Goal: Task Accomplishment & Management: Complete application form

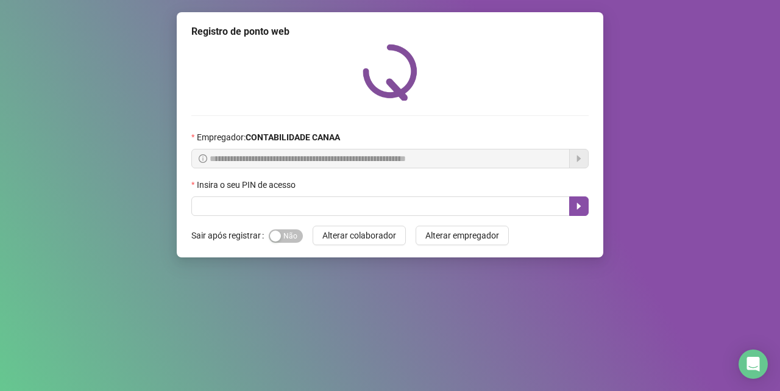
click at [265, 202] on input "text" at bounding box center [380, 206] width 378 height 20
type input "*****"
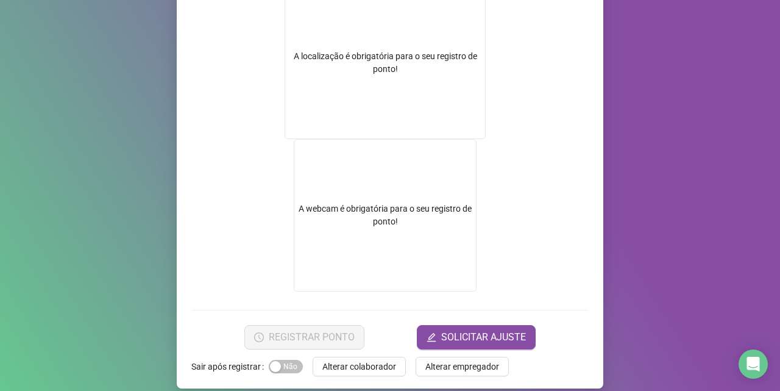
scroll to position [224, 0]
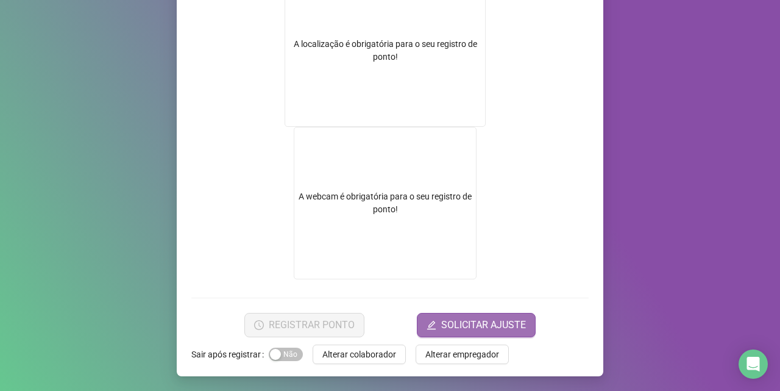
click at [469, 325] on span "SOLICITAR AJUSTE" at bounding box center [483, 325] width 85 height 15
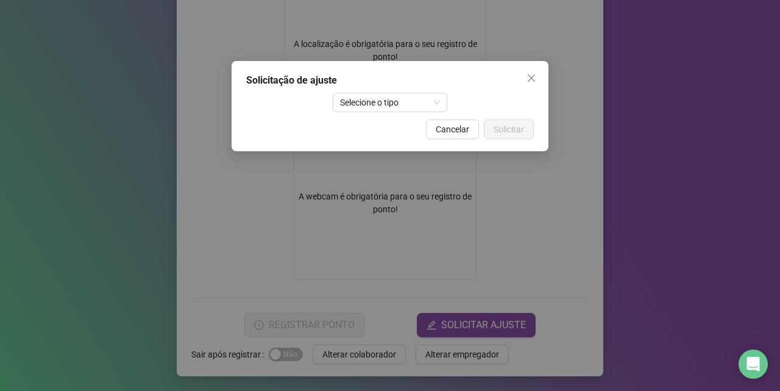
click at [211, 236] on div "Solicitação de ajuste Selecione o tipo Cancelar Solicitar" at bounding box center [390, 195] width 780 height 391
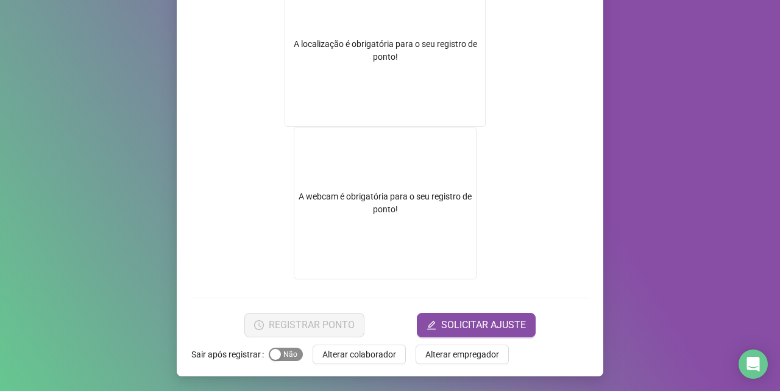
click at [288, 353] on span "Sim Não" at bounding box center [286, 353] width 34 height 13
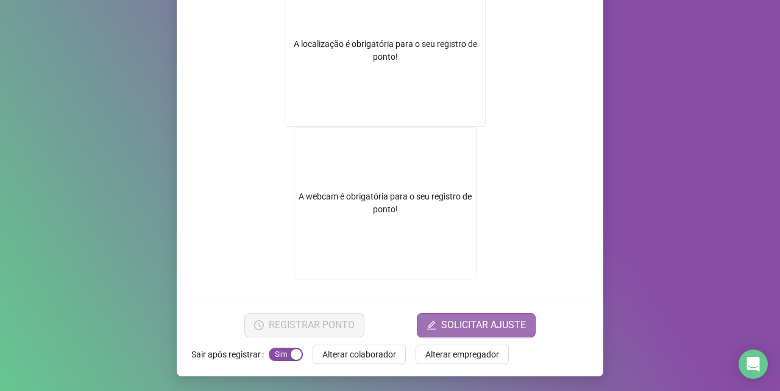
click at [466, 328] on span "SOLICITAR AJUSTE" at bounding box center [483, 325] width 85 height 15
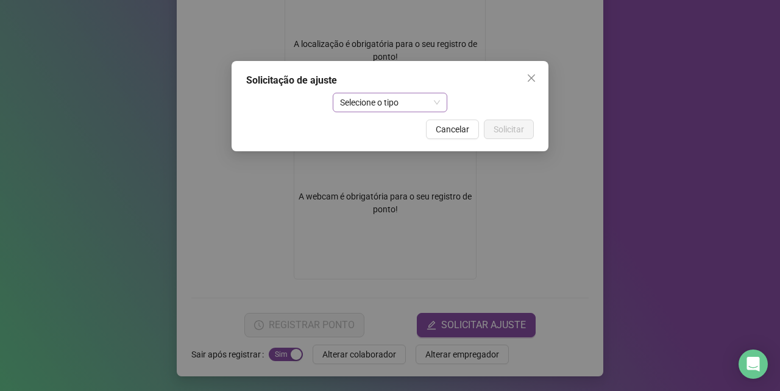
click at [427, 100] on span "Selecione o tipo" at bounding box center [390, 102] width 101 height 18
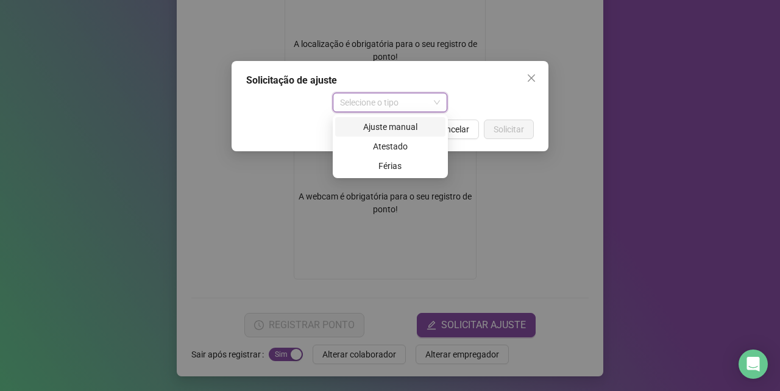
click at [390, 130] on div "Ajuste manual" at bounding box center [391, 126] width 96 height 13
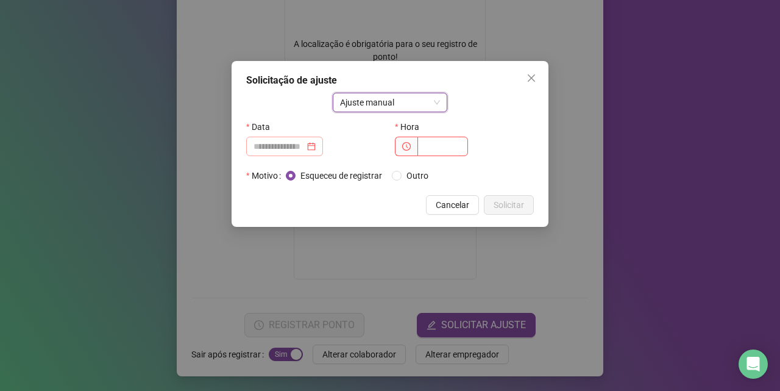
click at [316, 141] on div at bounding box center [285, 146] width 62 height 13
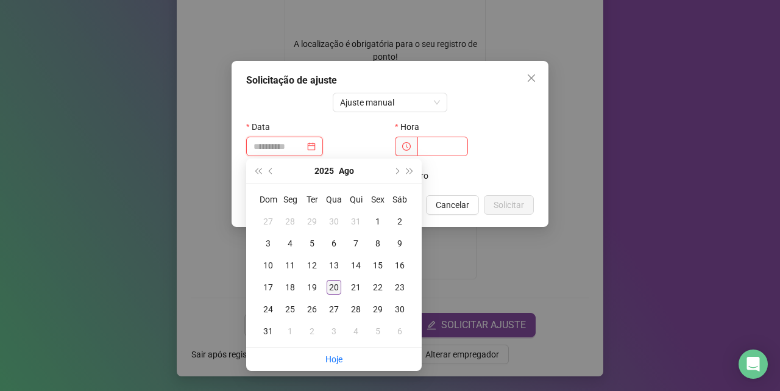
type input "**********"
click at [333, 288] on div "20" at bounding box center [334, 287] width 15 height 15
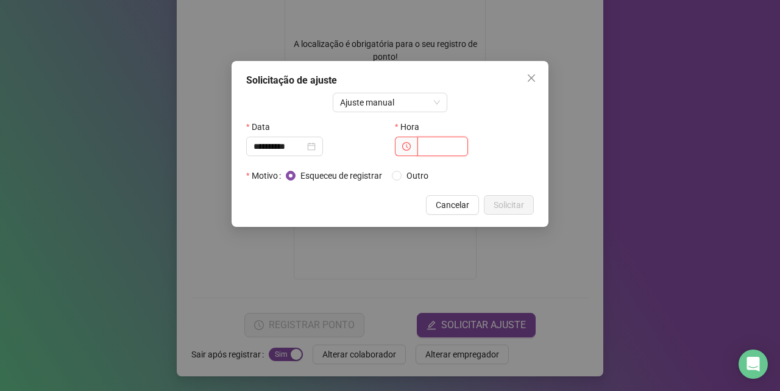
click at [430, 146] on input "text" at bounding box center [442, 147] width 51 height 20
type input "*****"
click at [518, 204] on span "Solicitar" at bounding box center [509, 204] width 30 height 13
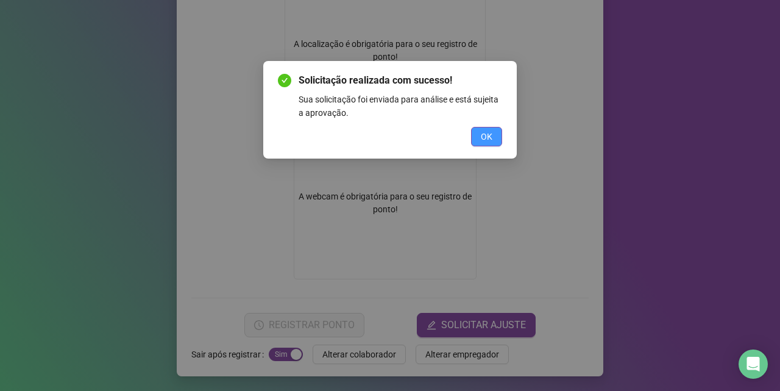
click at [488, 130] on span "OK" at bounding box center [487, 136] width 12 height 13
